Goal: Information Seeking & Learning: Understand process/instructions

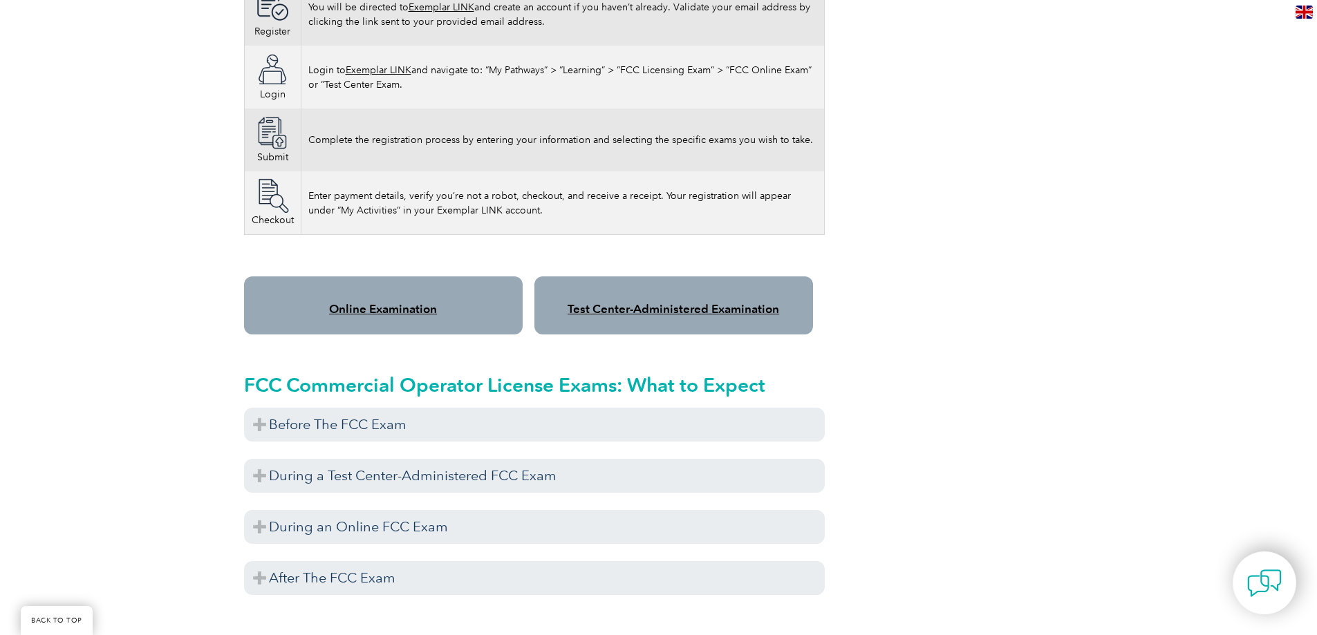
scroll to position [1037, 0]
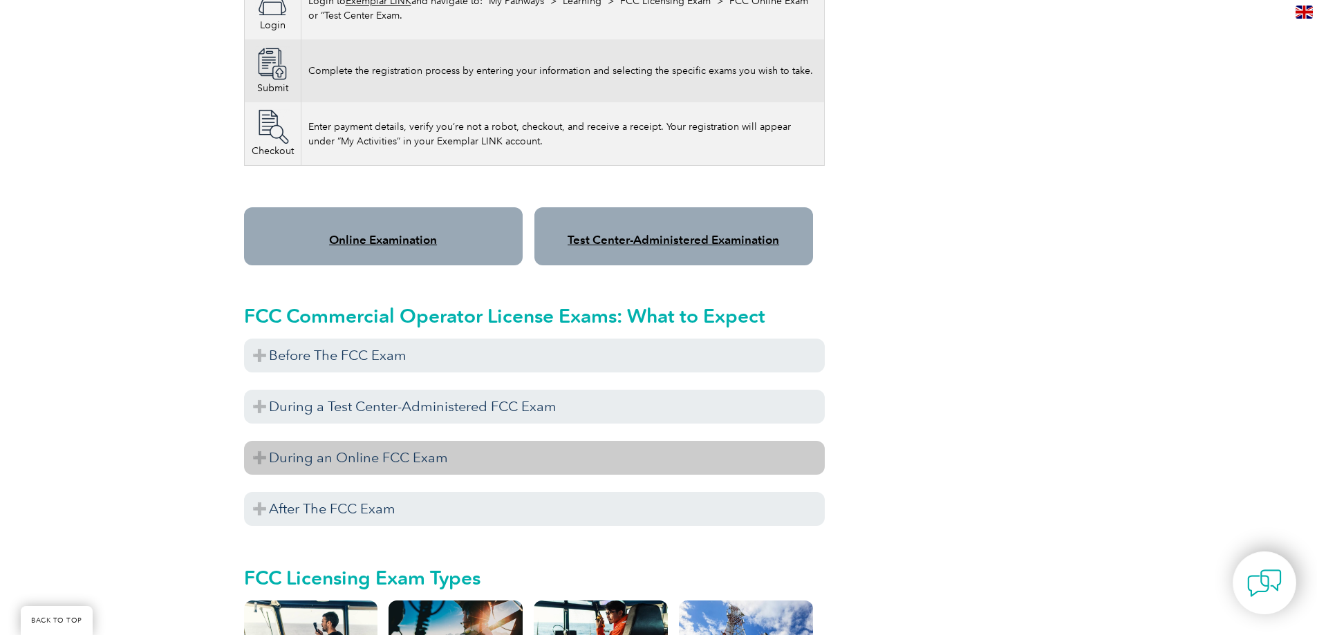
click at [262, 458] on h3 "During an Online FCC Exam" at bounding box center [534, 458] width 581 height 34
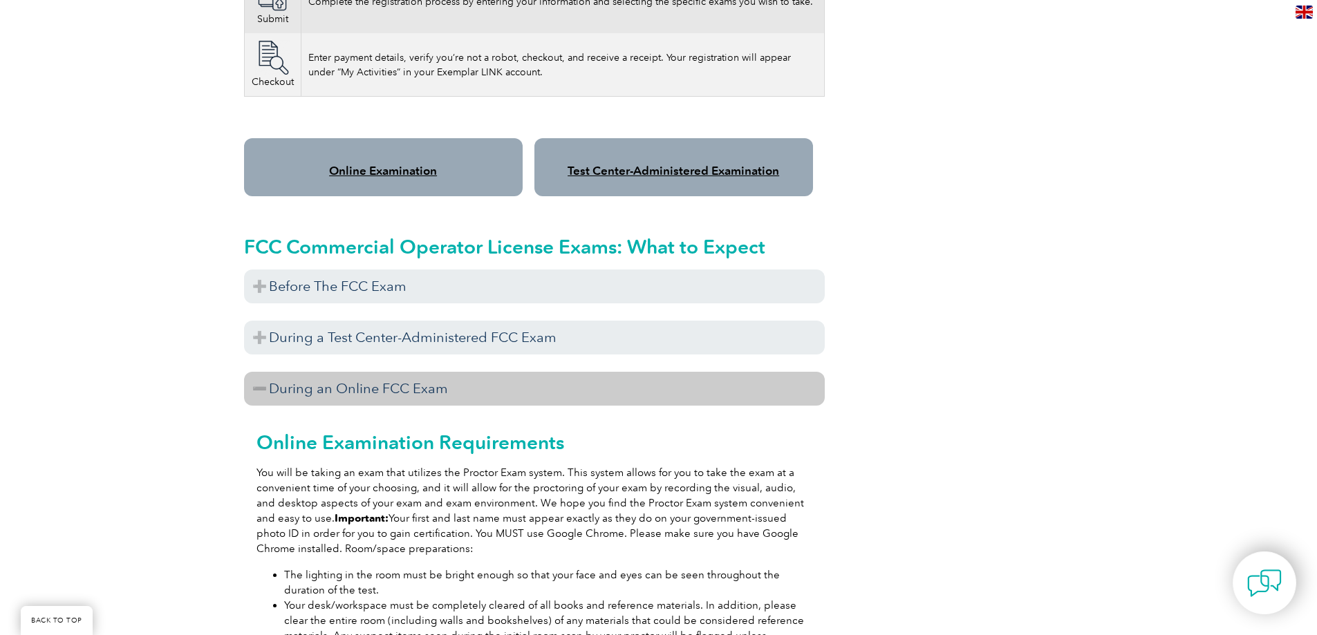
scroll to position [1244, 0]
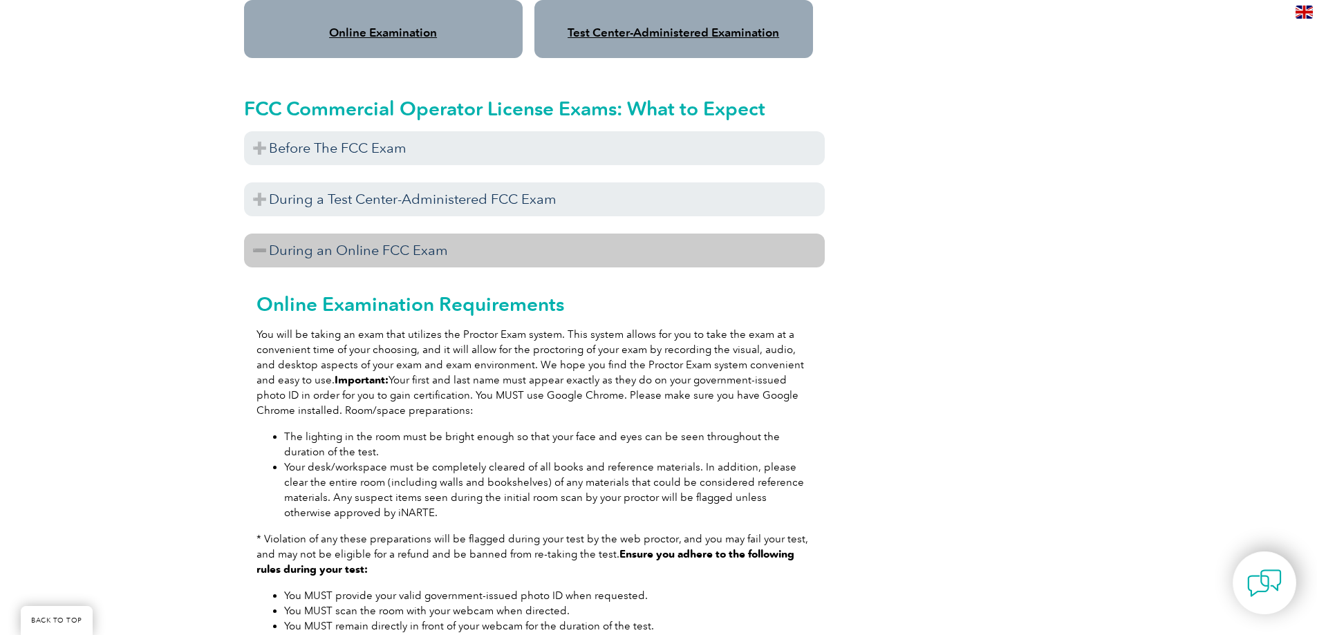
drag, startPoint x: 579, startPoint y: 465, endPoint x: 767, endPoint y: 487, distance: 190.0
click at [767, 487] on li "Your desk/workspace must be completely cleared of all books and reference mater…" at bounding box center [548, 490] width 528 height 61
click at [306, 252] on h3 "During an Online FCC Exam" at bounding box center [534, 251] width 581 height 34
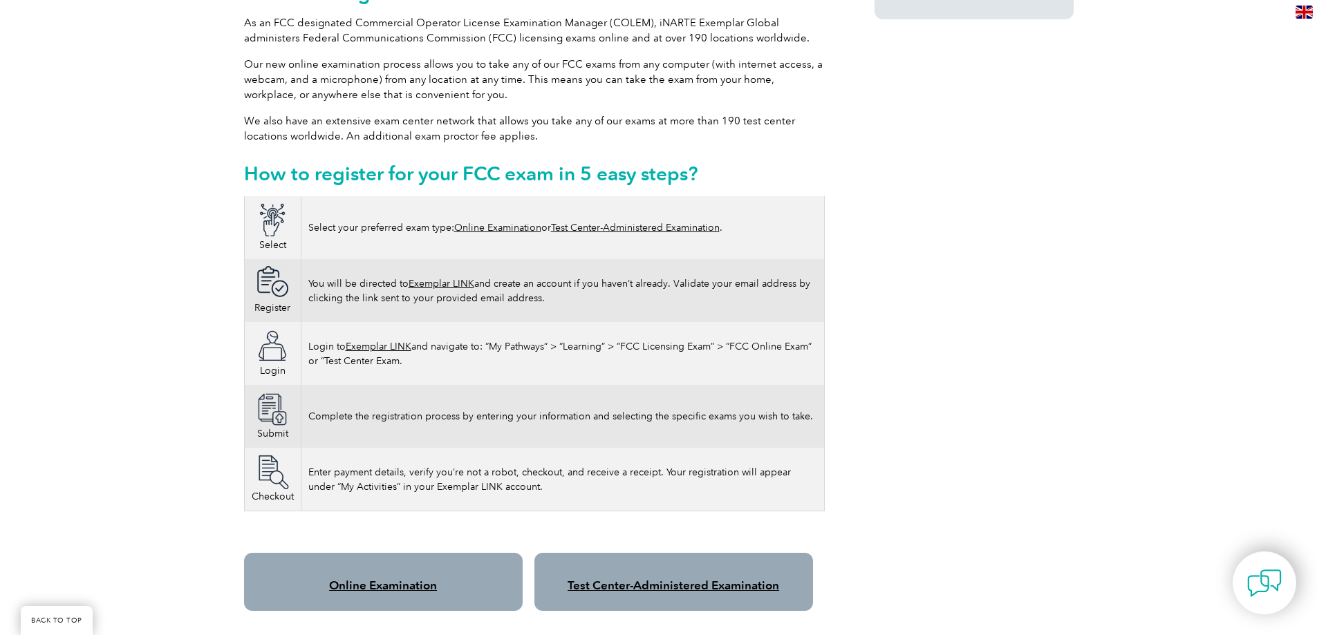
scroll to position [760, 0]
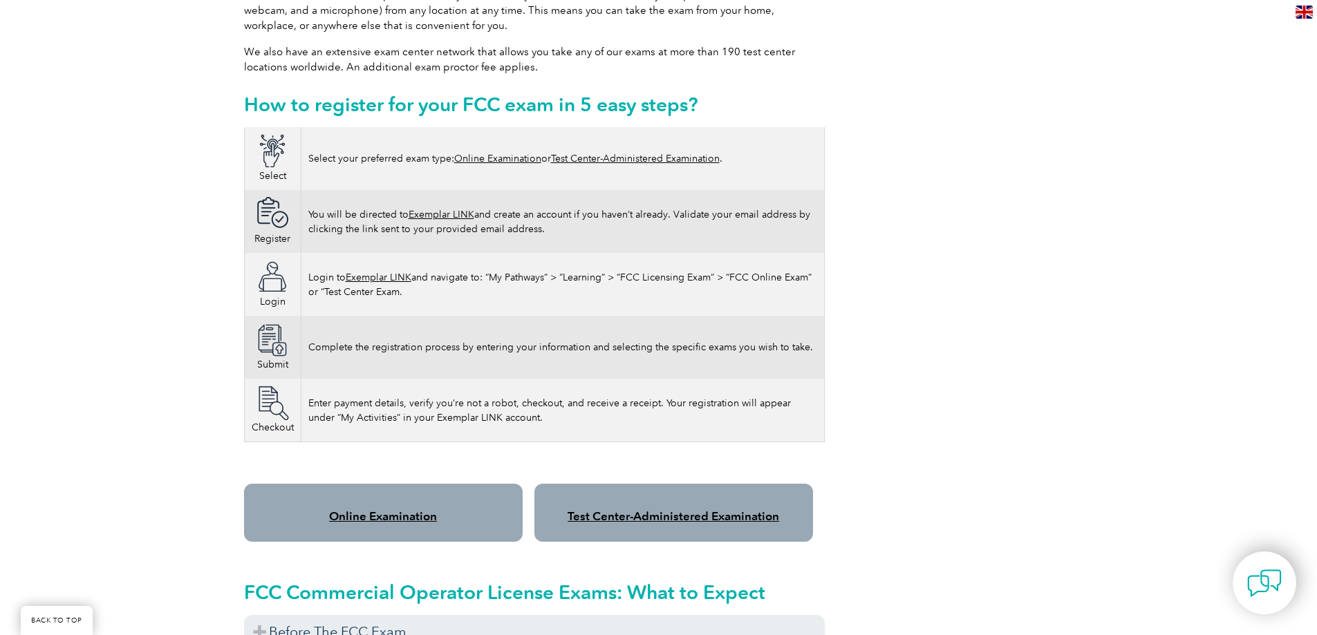
click at [379, 514] on link "Online Examination" at bounding box center [383, 516] width 108 height 14
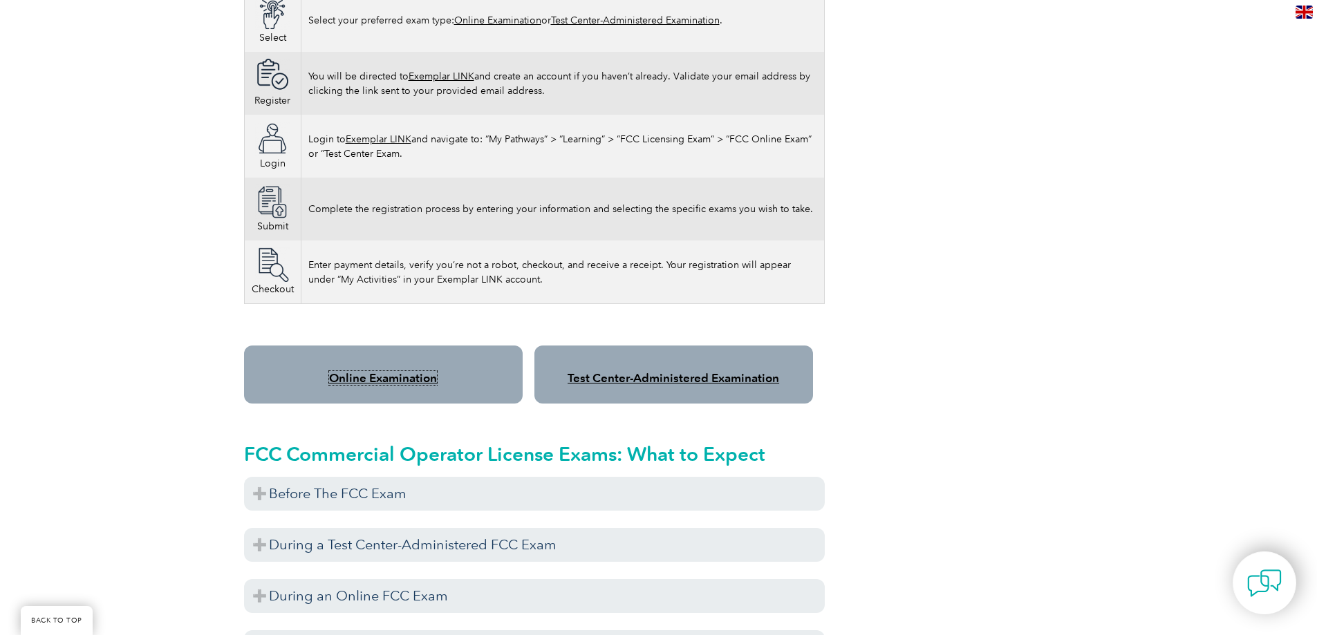
scroll to position [1106, 0]
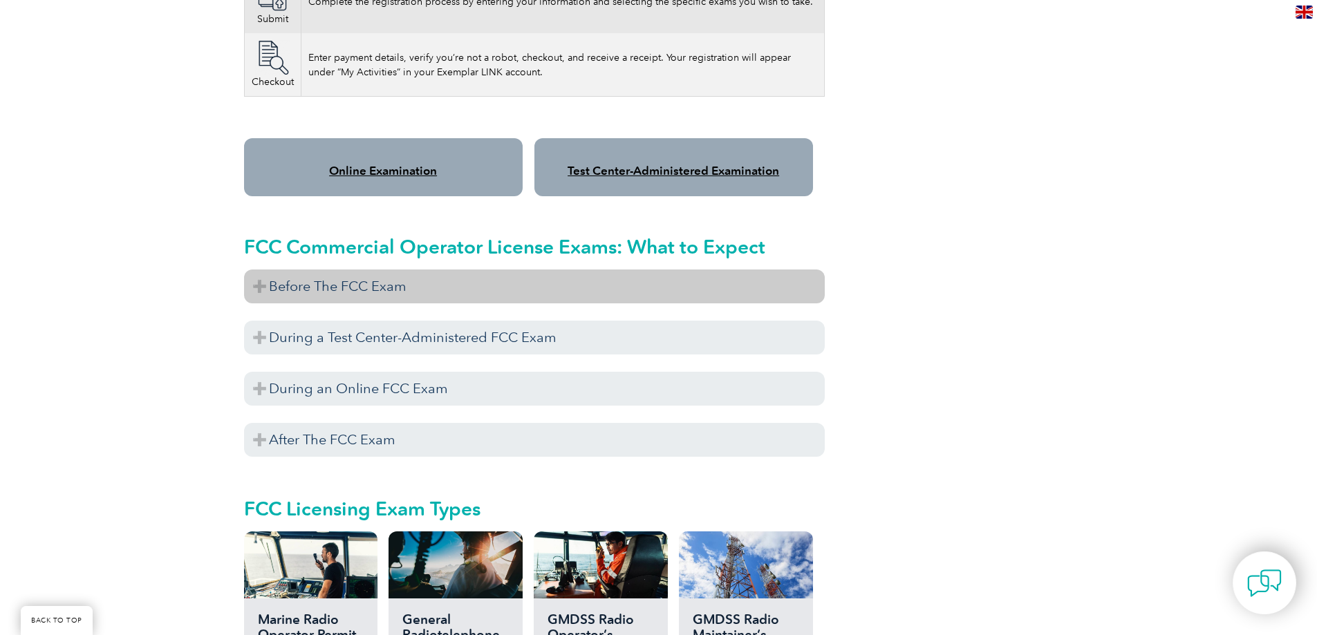
click at [439, 299] on h3 "Before The FCC Exam" at bounding box center [534, 287] width 581 height 34
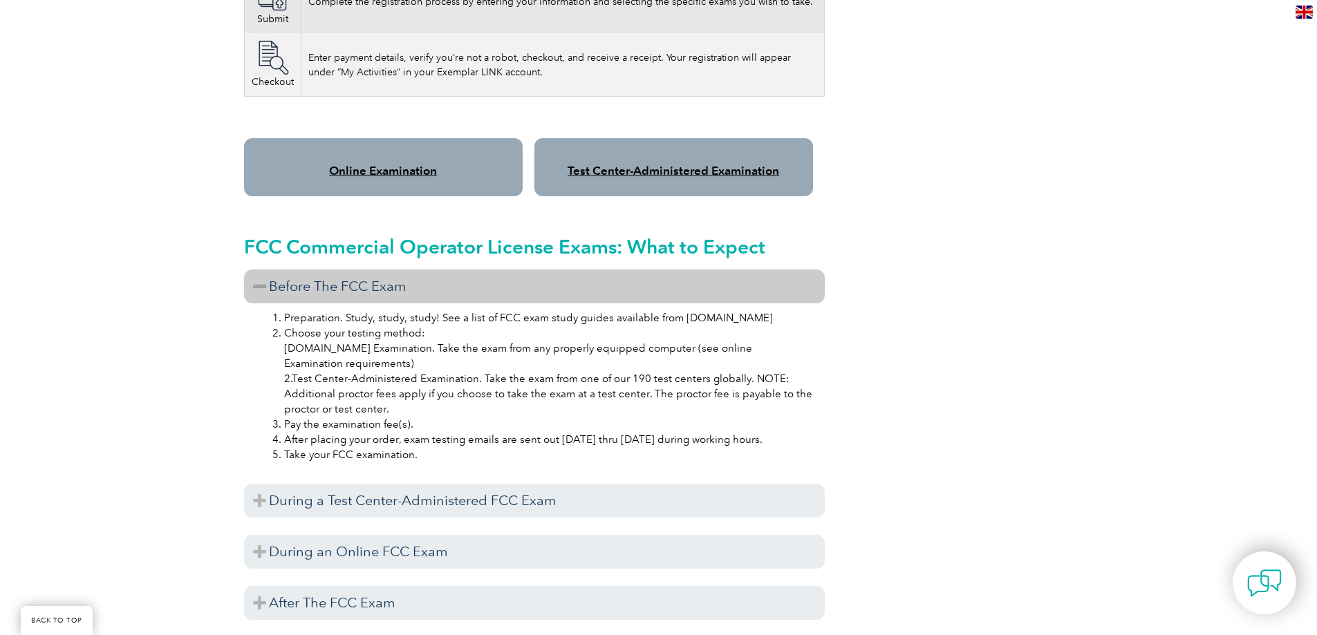
scroll to position [968, 0]
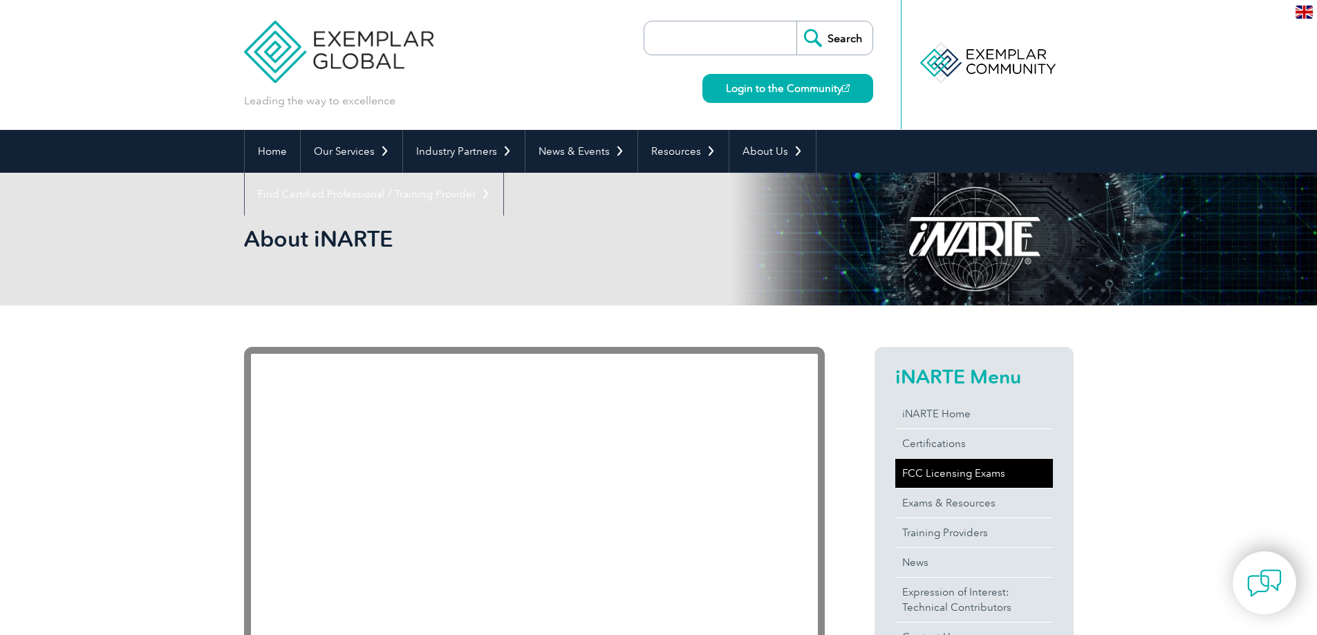
click at [943, 476] on link "FCC Licensing Exams" at bounding box center [974, 473] width 158 height 29
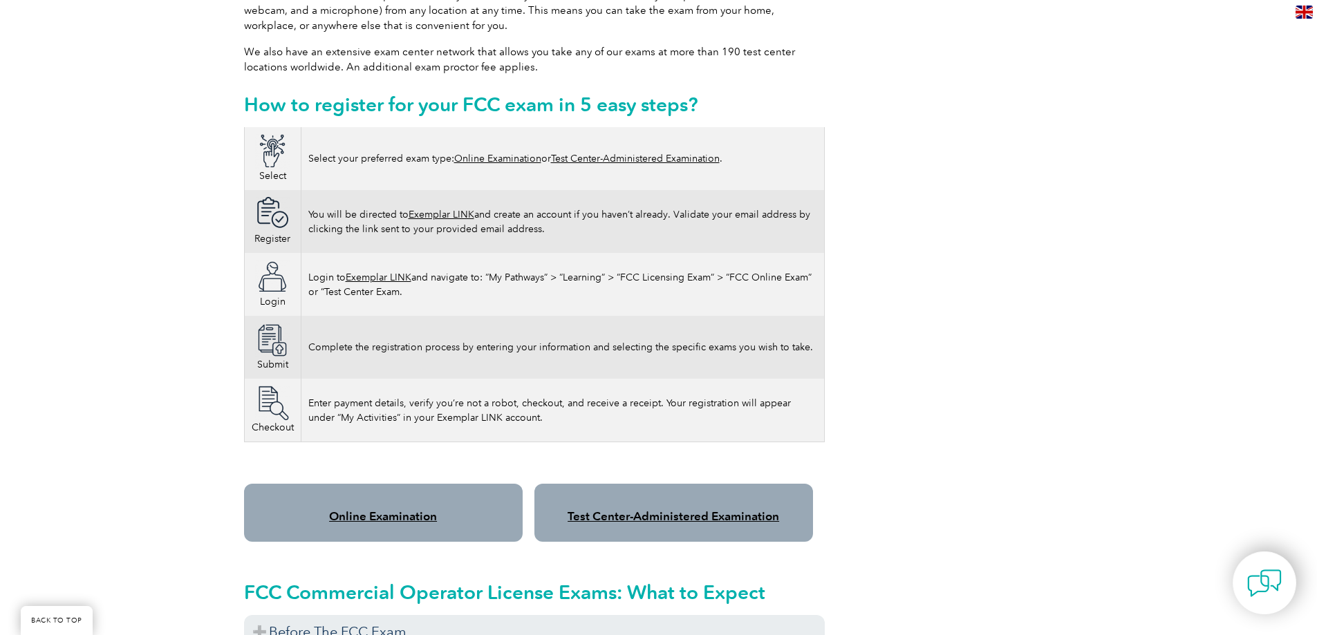
scroll to position [830, 0]
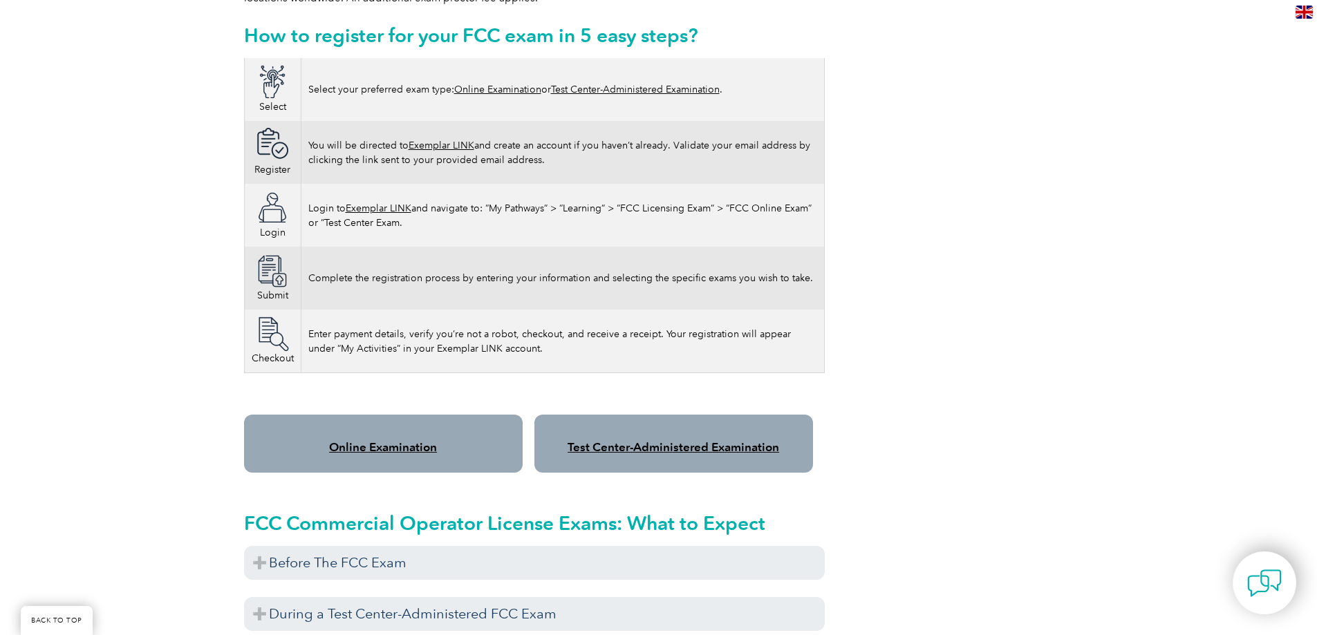
click at [387, 448] on link "Online Examination" at bounding box center [383, 447] width 108 height 14
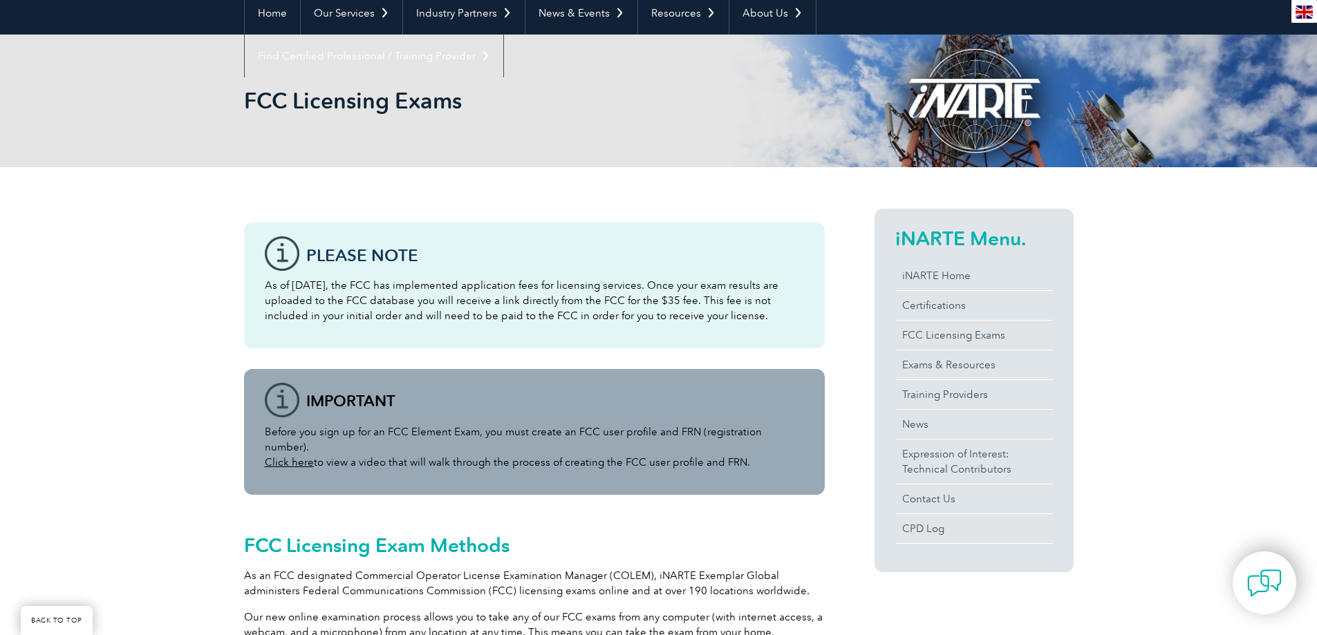
scroll to position [0, 0]
